Goal: Task Accomplishment & Management: Use online tool/utility

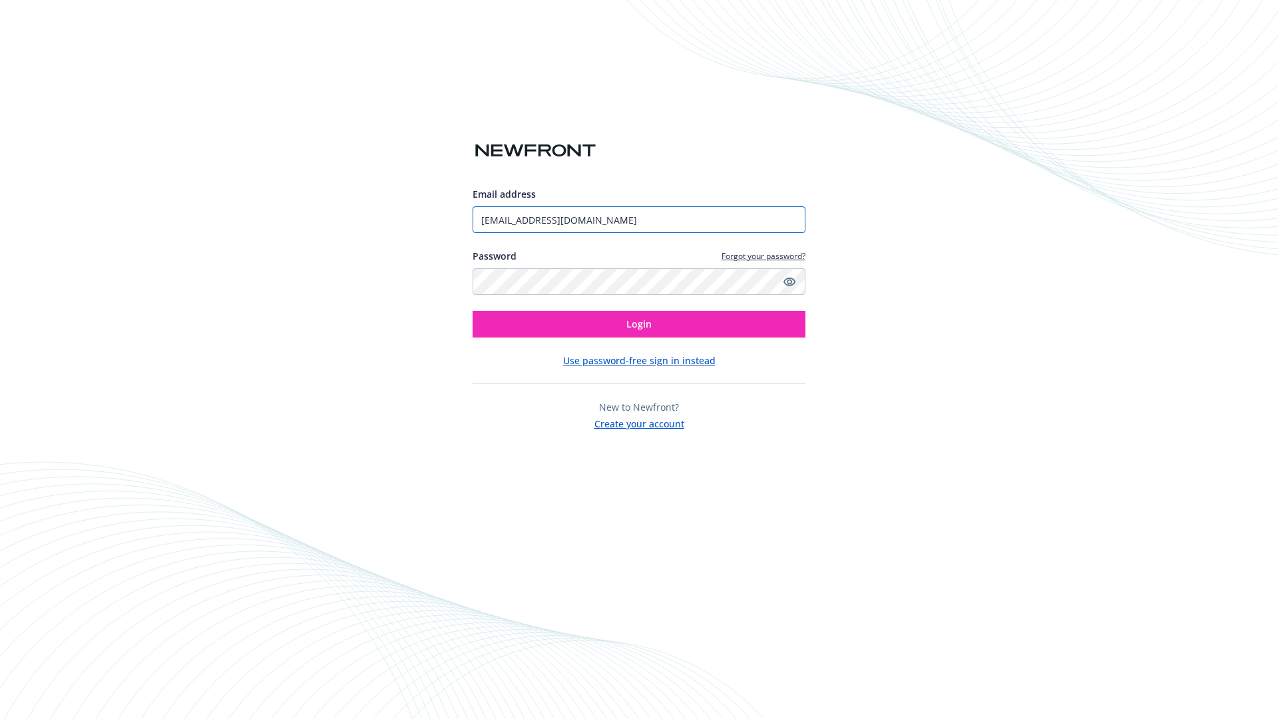
type input "[EMAIL_ADDRESS][DOMAIN_NAME]"
click at [639, 324] on span "Login" at bounding box center [639, 324] width 25 height 13
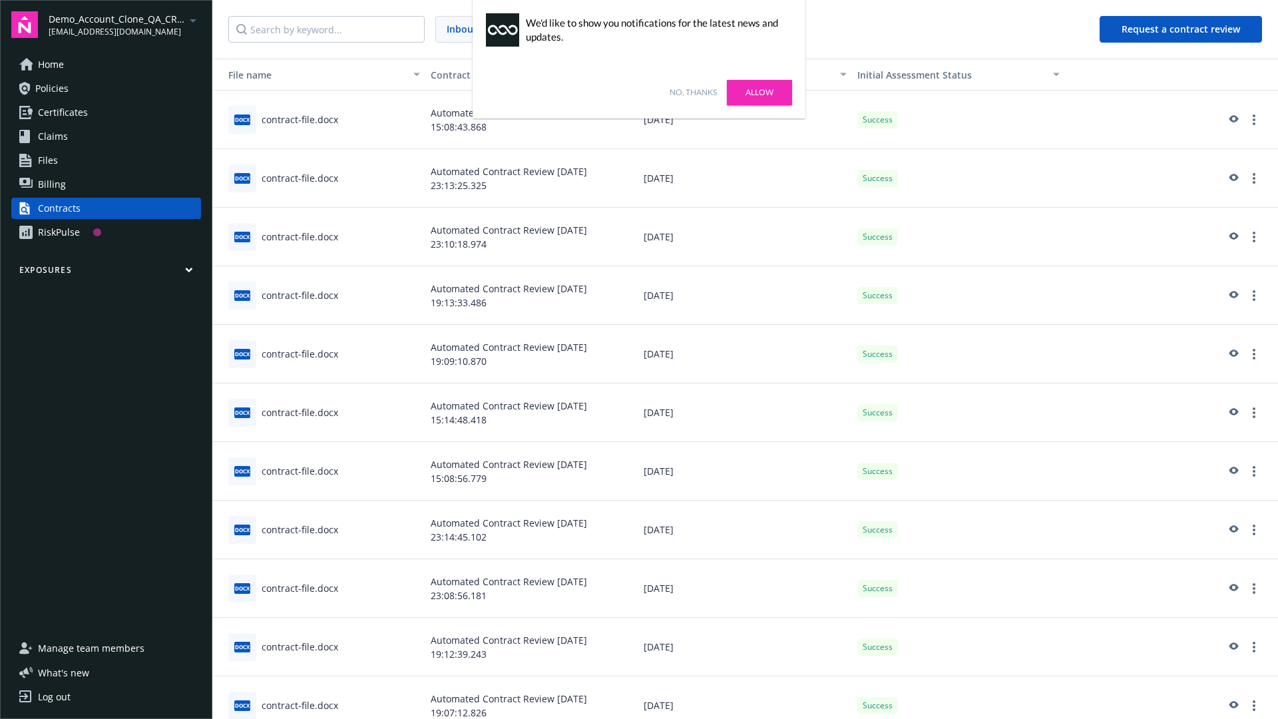
click at [693, 93] on link "No, thanks" at bounding box center [693, 93] width 47 height 12
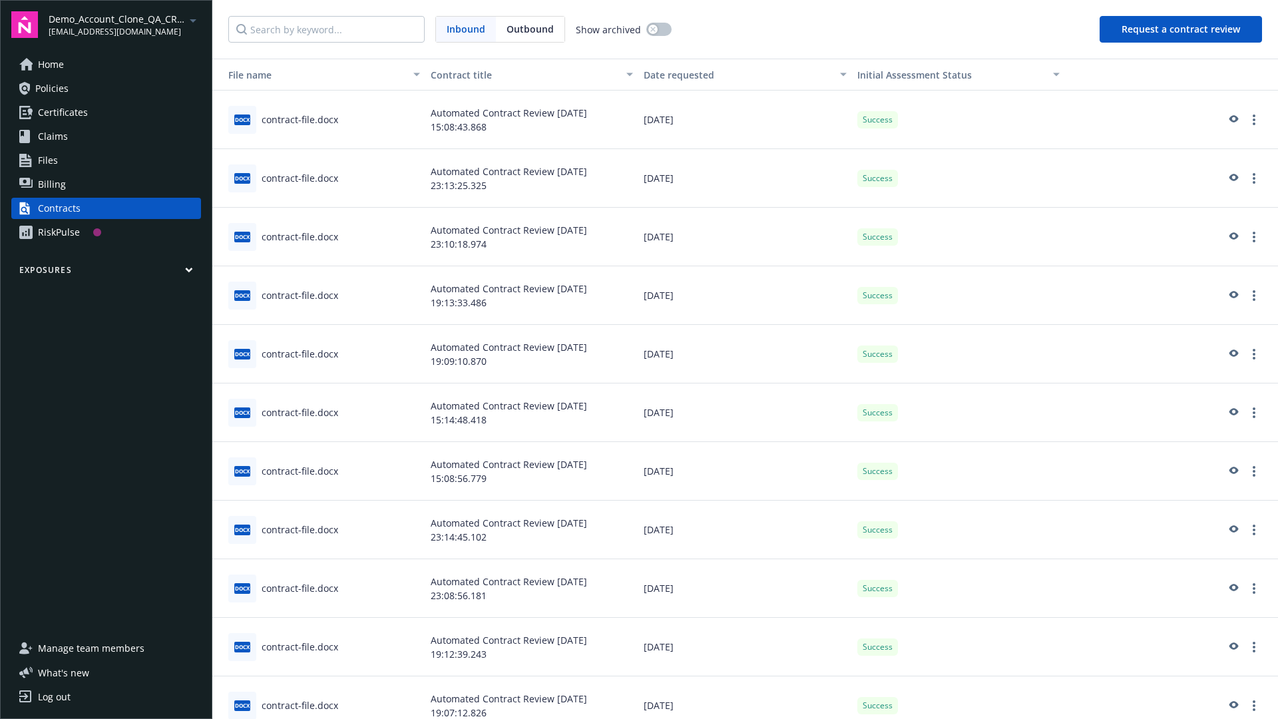
click at [1182, 29] on button "Request a contract review" at bounding box center [1181, 29] width 162 height 27
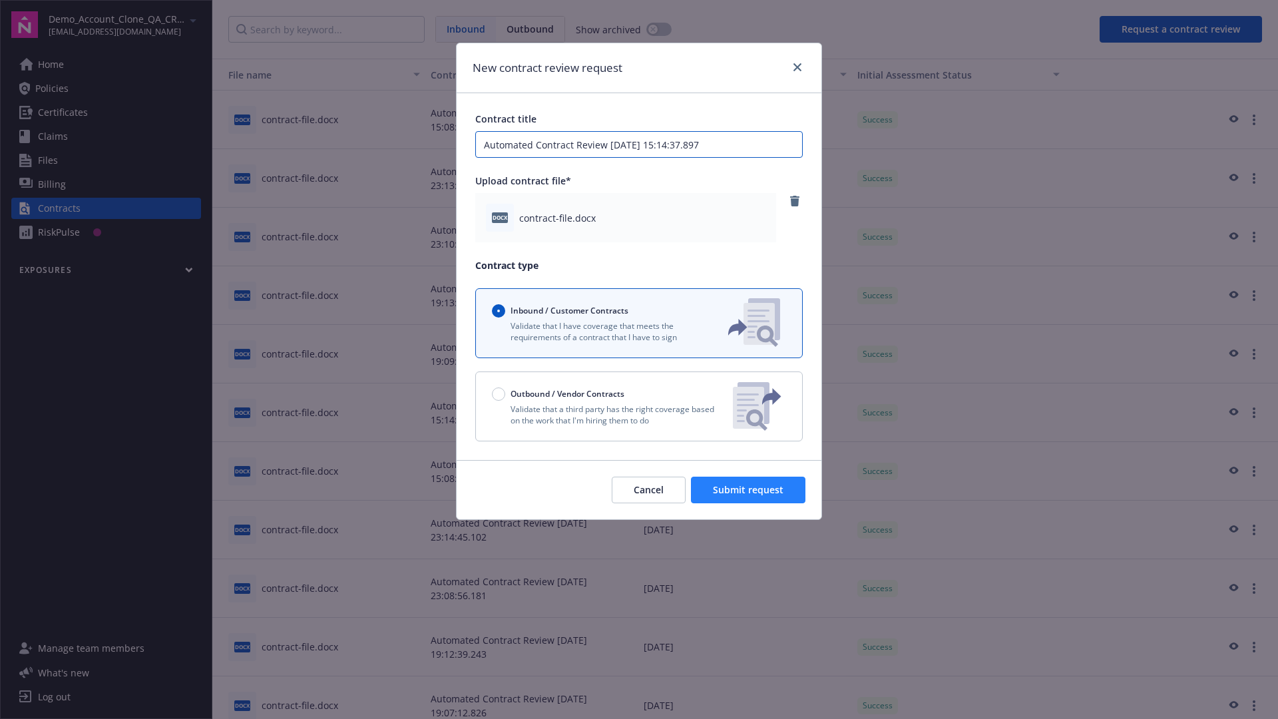
type input "Automated Contract Review [DATE] 15:14:37.897"
click at [749, 490] on span "Submit request" at bounding box center [748, 489] width 71 height 13
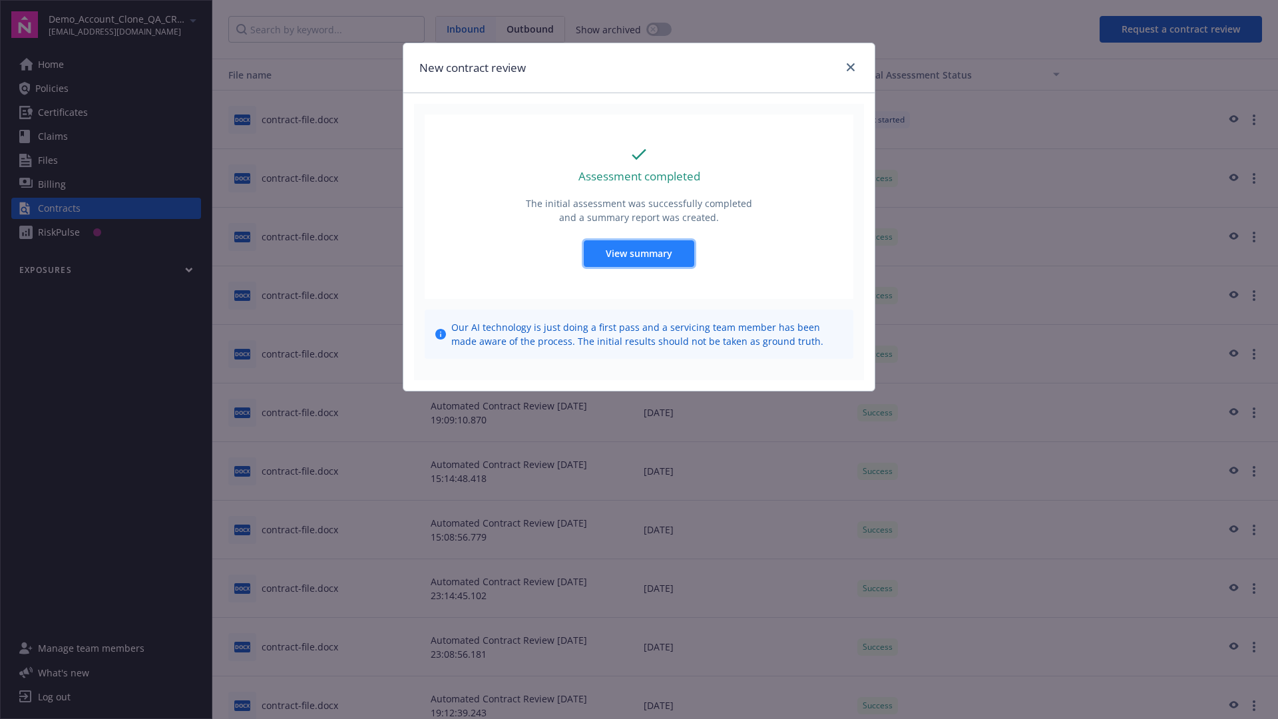
click at [639, 253] on span "View summary" at bounding box center [639, 253] width 67 height 13
